Goal: Task Accomplishment & Management: Use online tool/utility

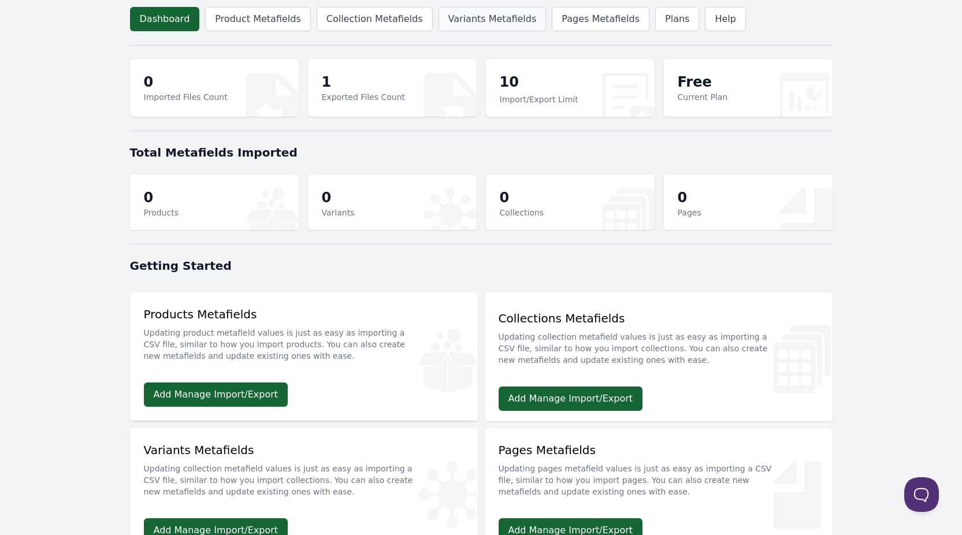
click at [452, 20] on link "Variants Metafields" at bounding box center [493, 19] width 108 height 24
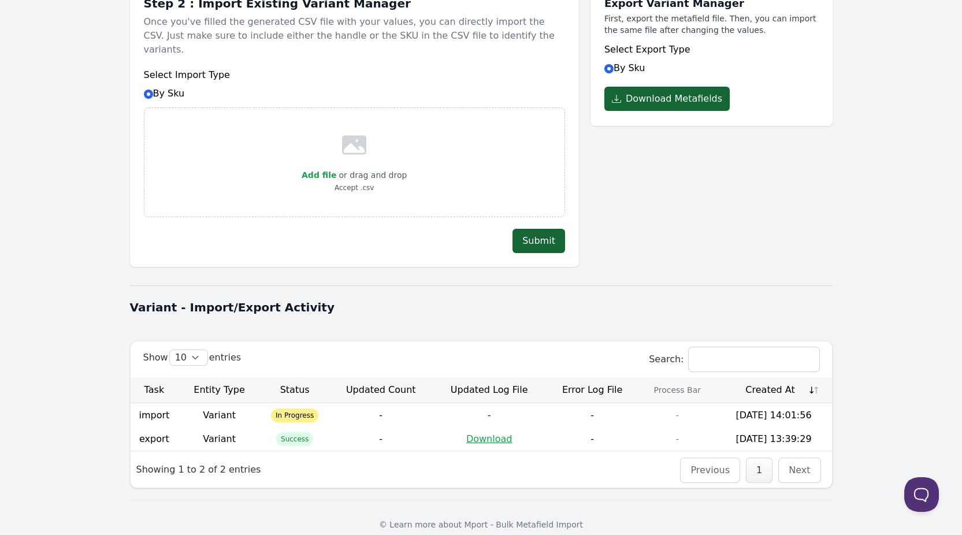
drag, startPoint x: 292, startPoint y: 403, endPoint x: 284, endPoint y: 403, distance: 8.7
click at [292, 409] on span "In Progress" at bounding box center [294, 416] width 47 height 14
click at [180, 403] on td "Variant" at bounding box center [219, 415] width 83 height 24
click at [149, 403] on td "import" at bounding box center [155, 415] width 48 height 24
click at [774, 405] on td "[DATE] 14:01:56" at bounding box center [774, 415] width 116 height 24
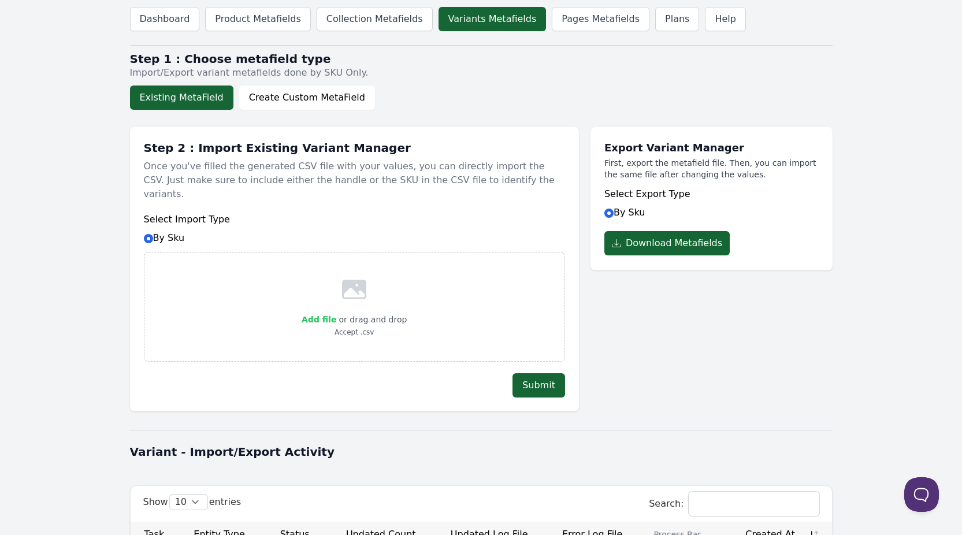
click at [320, 315] on span "Add file" at bounding box center [319, 319] width 35 height 9
click at [336, 312] on input "Add file" at bounding box center [336, 312] width 1 height 1
type input "C:\fakepath\product_variant_metafields2025-09-04_13-43-23.csv"
click at [543, 373] on button "Submit" at bounding box center [539, 385] width 53 height 24
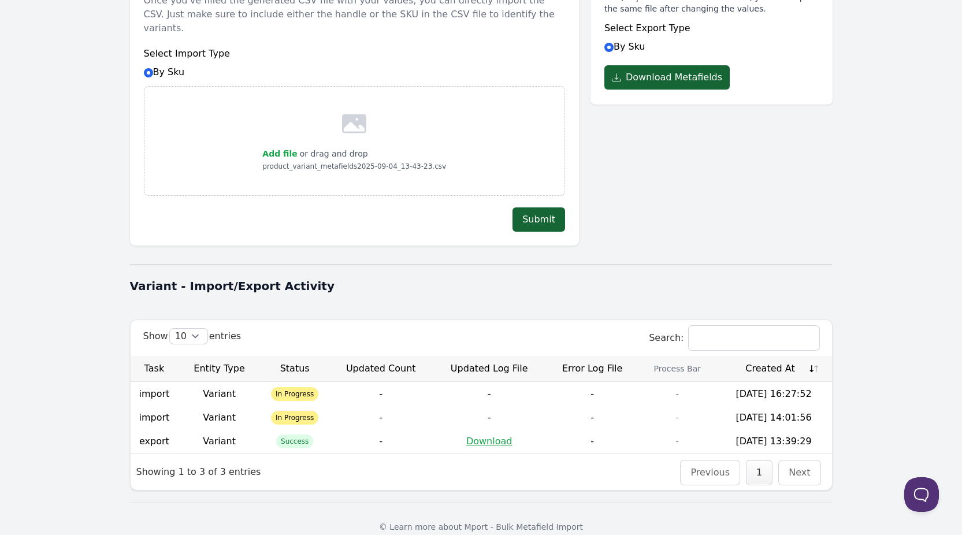
scroll to position [168, 0]
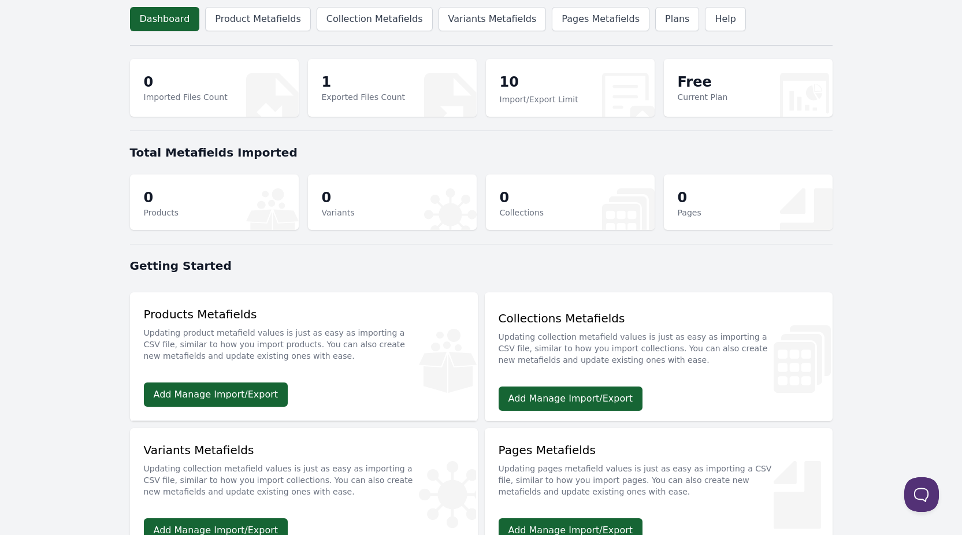
click at [537, 92] on p "10" at bounding box center [539, 83] width 79 height 21
click at [455, 28] on link "Variants Metafields" at bounding box center [493, 19] width 108 height 24
